Goal: Task Accomplishment & Management: Complete application form

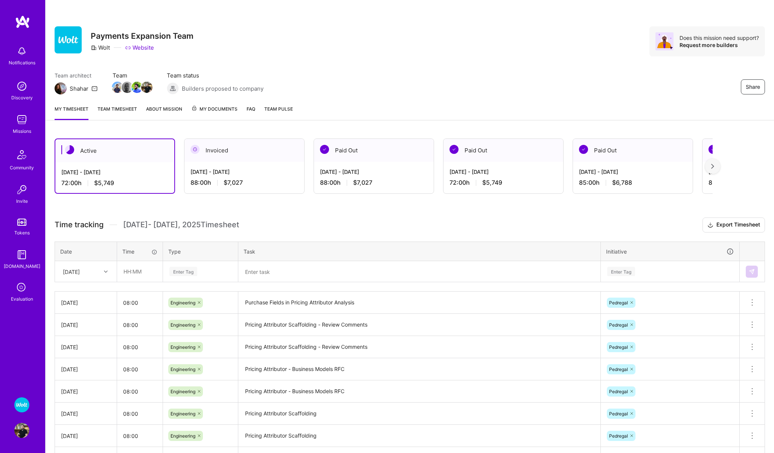
click at [22, 92] on img at bounding box center [21, 86] width 15 height 15
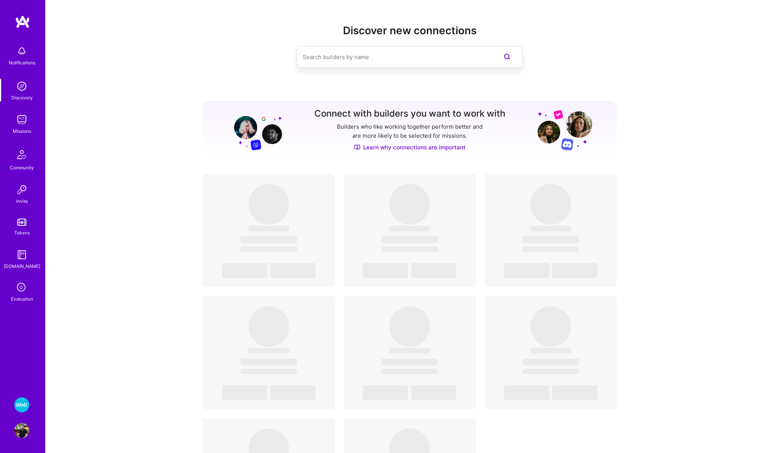
click at [20, 124] on img at bounding box center [21, 119] width 15 height 15
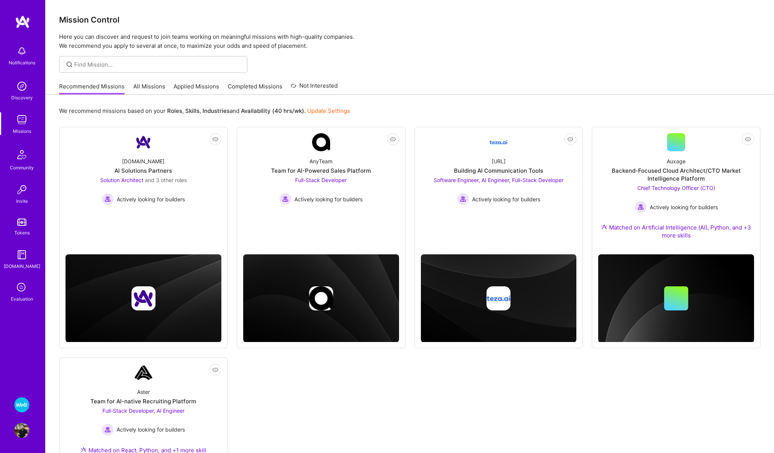
click at [145, 84] on link "All Missions" at bounding box center [149, 88] width 32 height 12
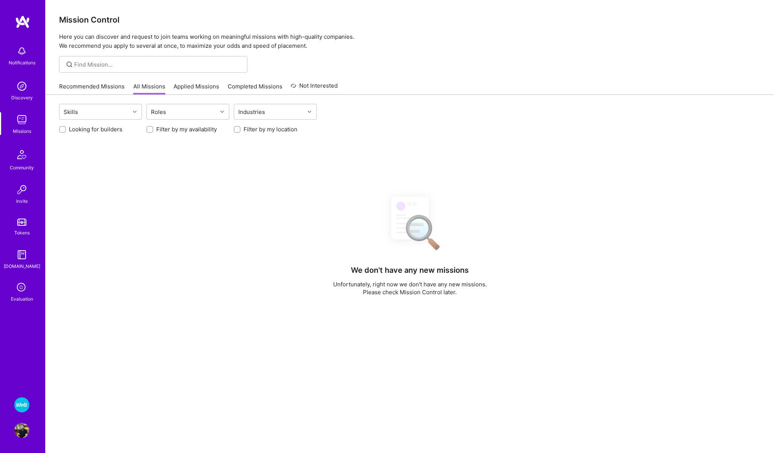
click at [102, 93] on link "Recommended Missions" at bounding box center [91, 88] width 65 height 12
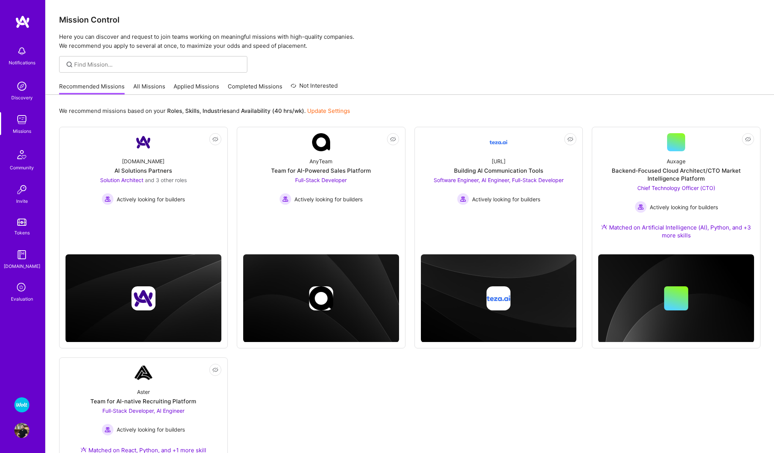
click at [187, 87] on link "Applied Missions" at bounding box center [197, 88] width 46 height 12
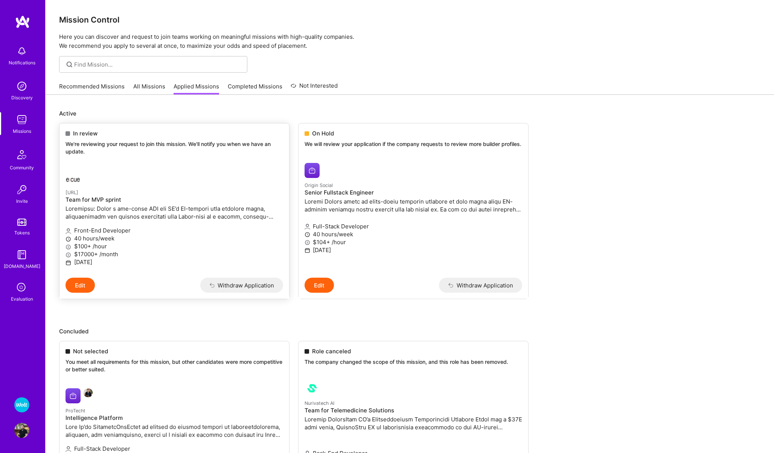
click at [146, 195] on p "[URL]" at bounding box center [174, 192] width 218 height 8
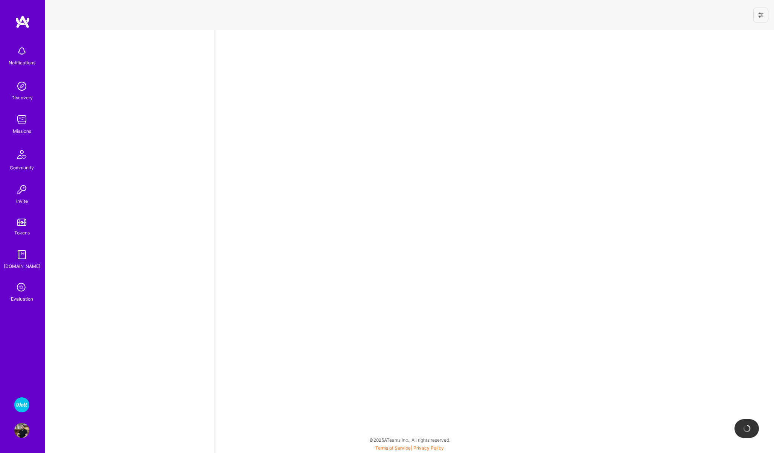
select select "PL"
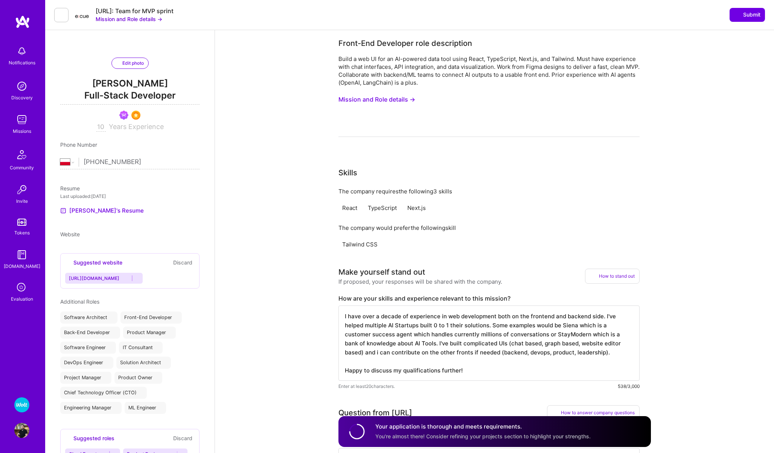
click at [55, 14] on button at bounding box center [61, 15] width 14 height 14
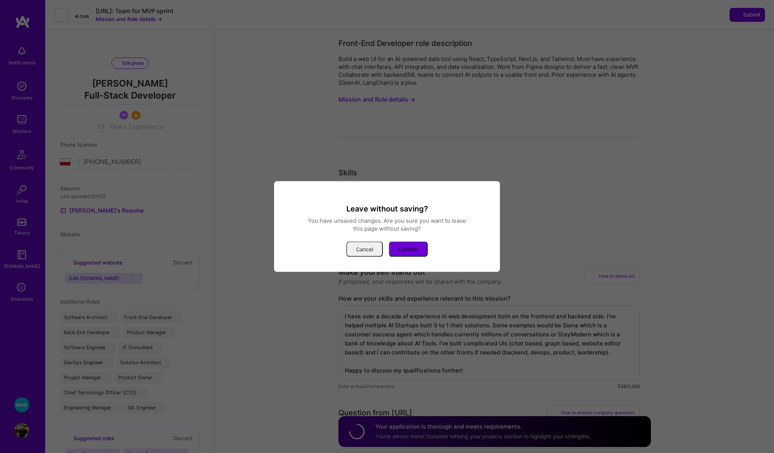
click at [359, 243] on button "Cancel" at bounding box center [364, 249] width 37 height 15
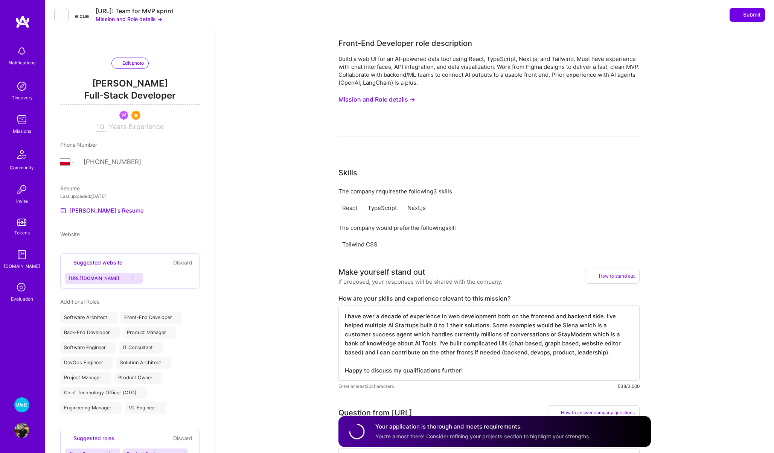
click at [152, 17] on button "Mission and Role details →" at bounding box center [129, 19] width 67 height 8
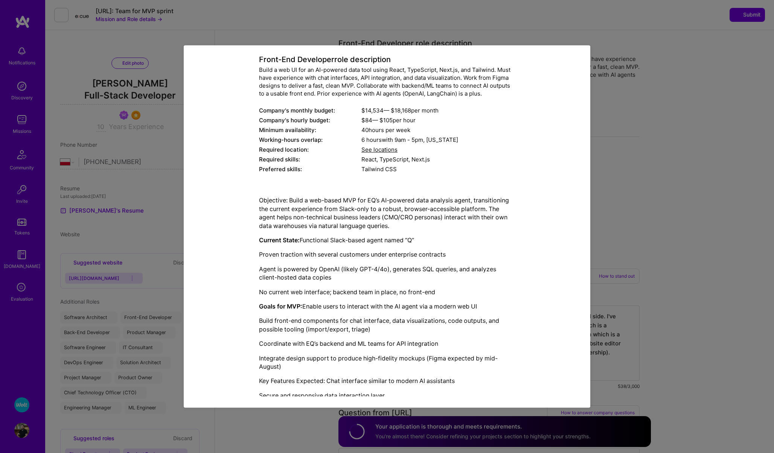
scroll to position [88, 0]
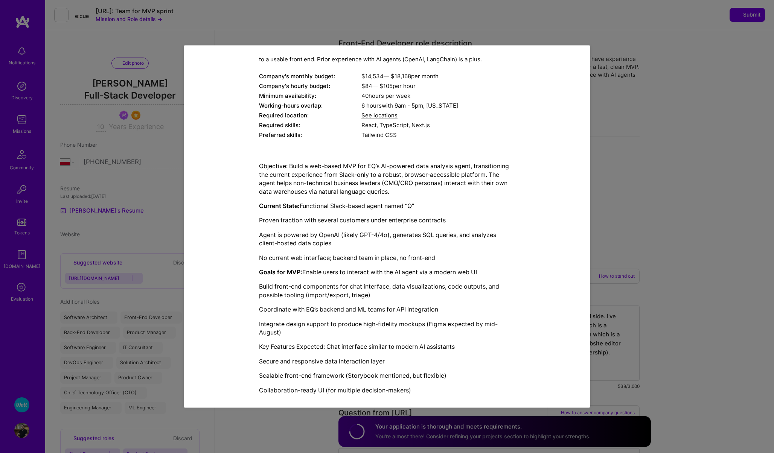
click at [304, 429] on div "Mission Description and Role Details Front-End Developer role description Build…" at bounding box center [387, 226] width 774 height 453
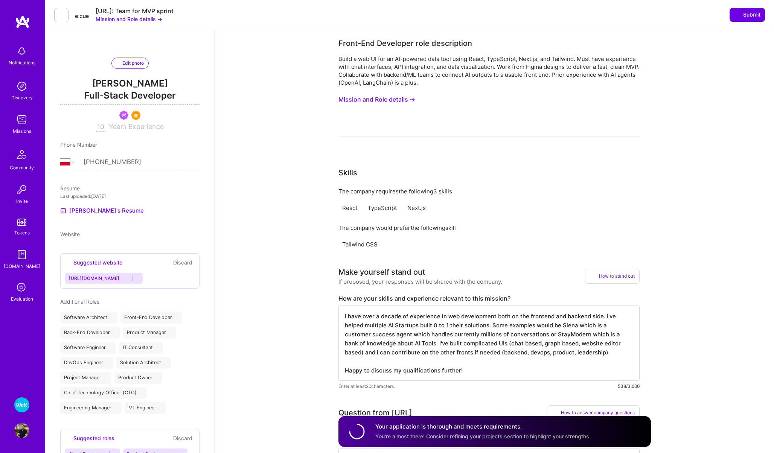
click at [21, 128] on div "Missions" at bounding box center [22, 131] width 18 height 8
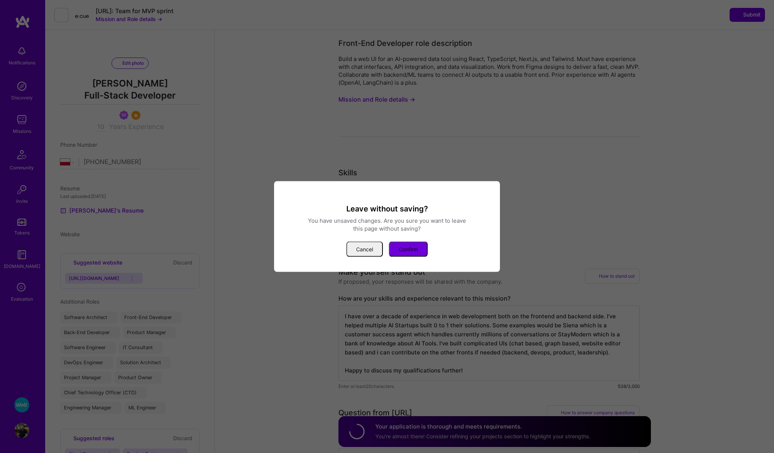
click at [402, 236] on div "Leave without saving? You have unsaved changes. Are you sure you want to leave …" at bounding box center [387, 230] width 208 height 53
click at [400, 242] on button "Confirm" at bounding box center [408, 249] width 39 height 15
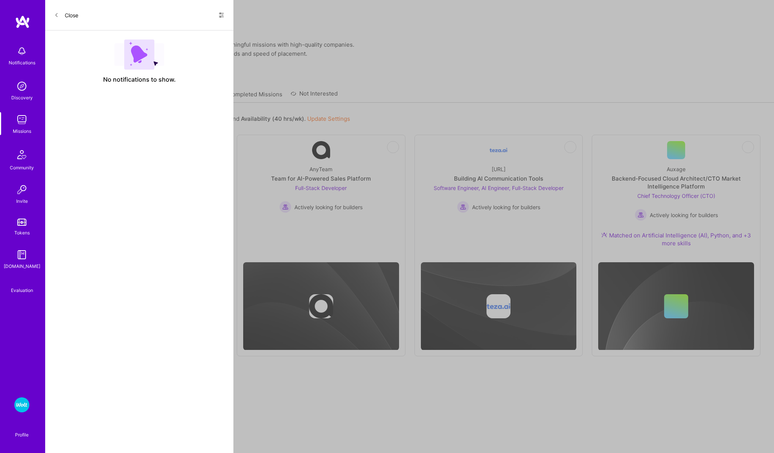
click at [148, 103] on div "We recommend missions based on your Roles , Skills , Industries and Availabilit…" at bounding box center [410, 346] width 728 height 486
click at [149, 90] on link "All Missions" at bounding box center [149, 96] width 32 height 12
